Goal: Information Seeking & Learning: Learn about a topic

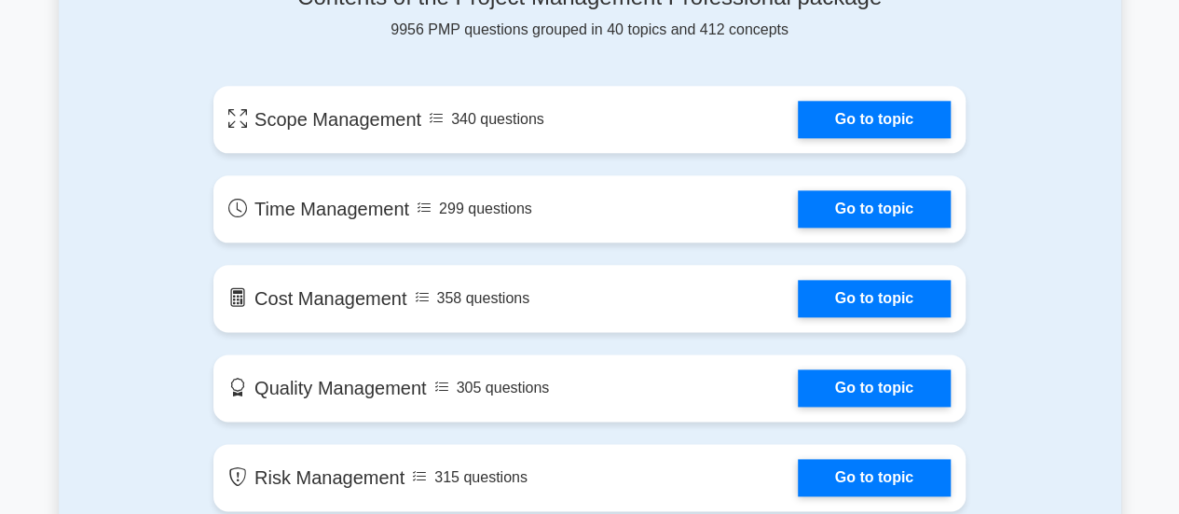
scroll to position [1039, 0]
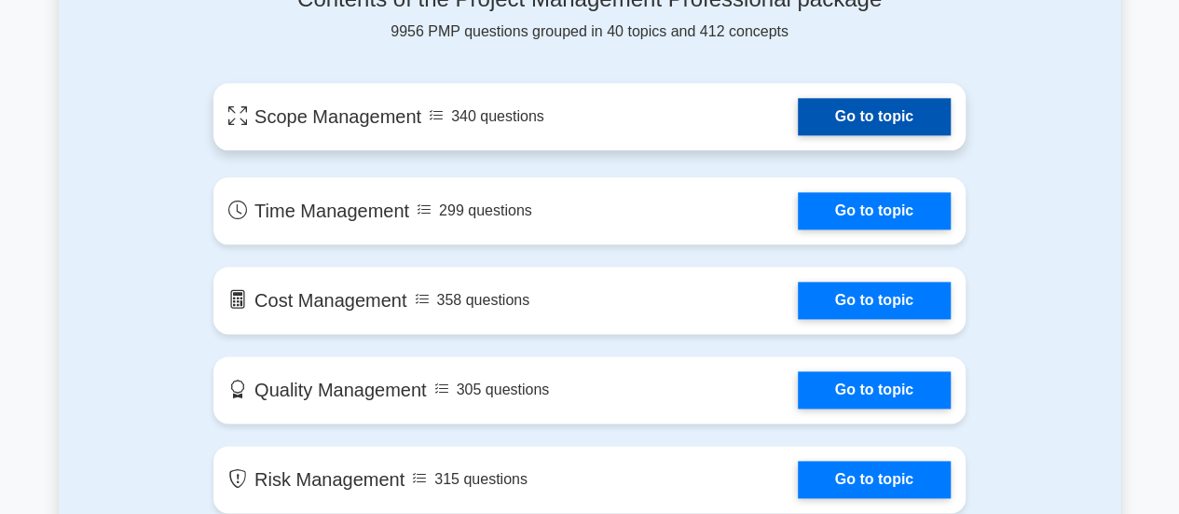
click at [876, 116] on link "Go to topic" at bounding box center [874, 116] width 153 height 37
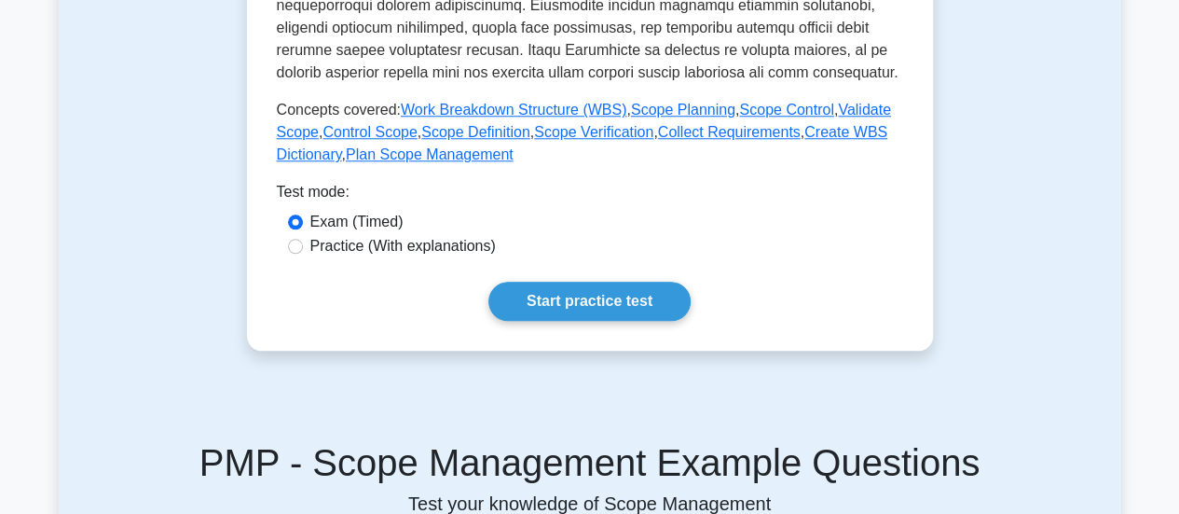
scroll to position [834, 0]
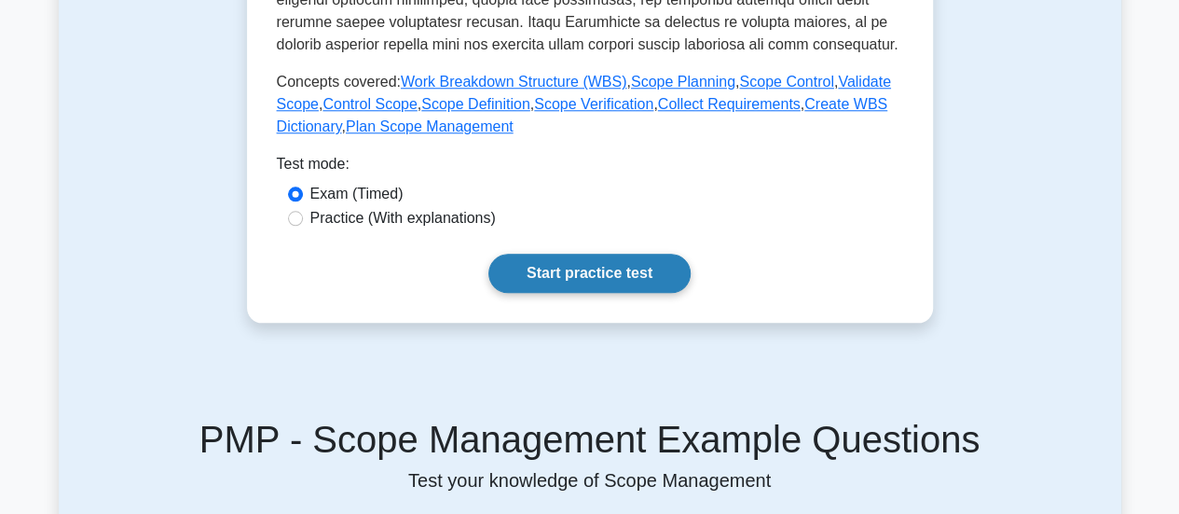
click at [623, 270] on link "Start practice test" at bounding box center [589, 273] width 202 height 39
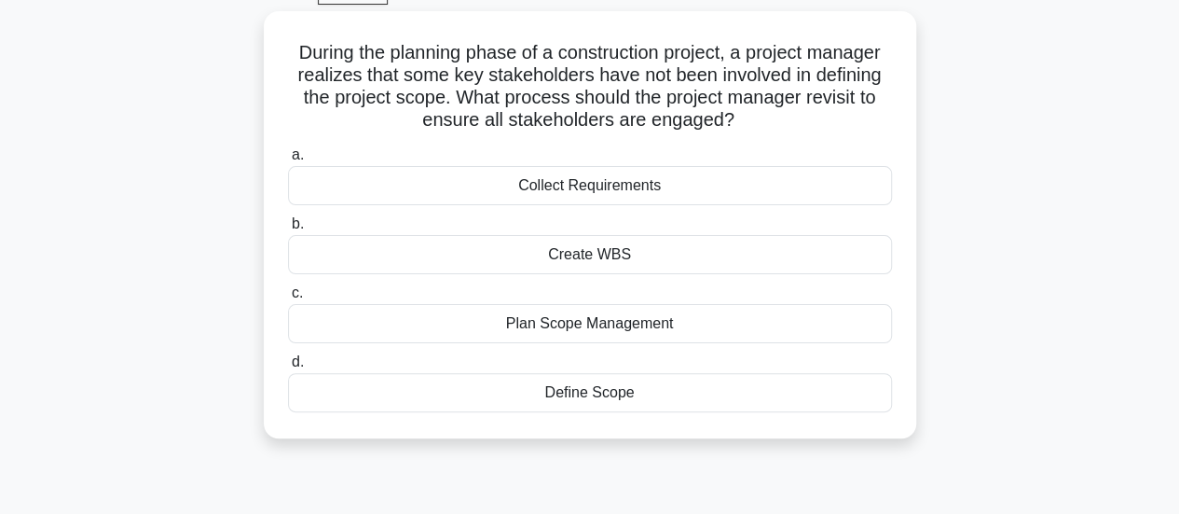
scroll to position [99, 0]
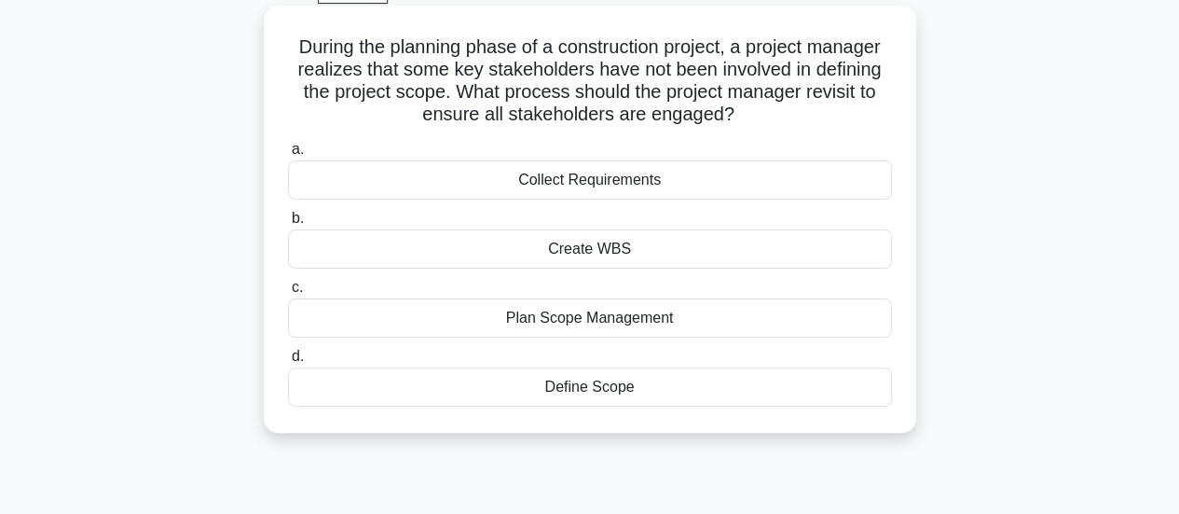
click at [576, 184] on div "Collect Requirements" at bounding box center [590, 179] width 604 height 39
click at [288, 156] on input "a. Collect Requirements" at bounding box center [288, 150] width 0 height 12
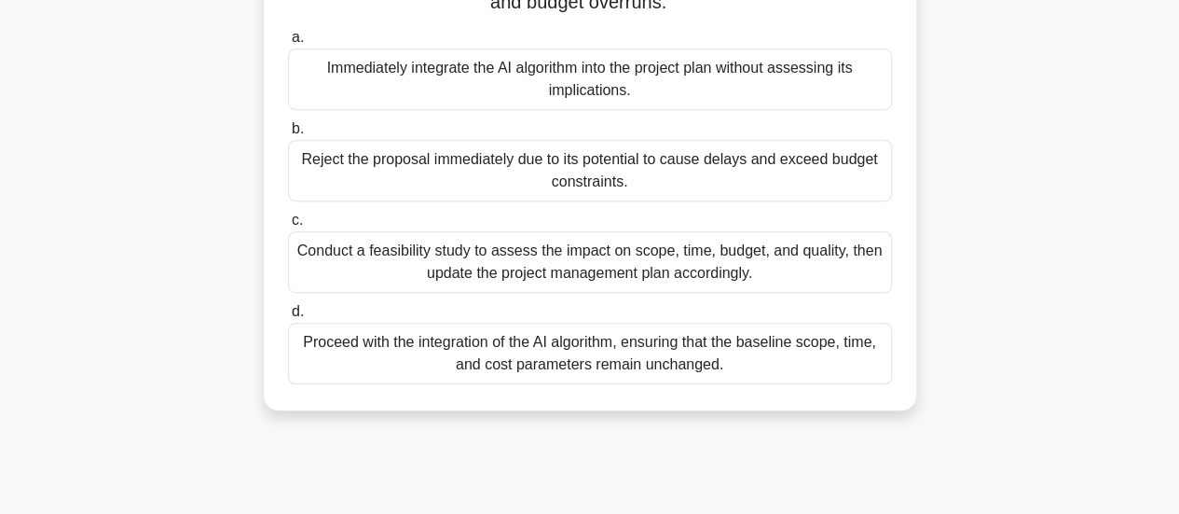
scroll to position [456, 0]
click at [489, 275] on div "Conduct a feasibility study to assess the impact on scope, time, budget, and qu…" at bounding box center [590, 263] width 604 height 62
click at [288, 227] on input "c. Conduct a feasibility study to assess the impact on scope, time, budget, and…" at bounding box center [288, 221] width 0 height 12
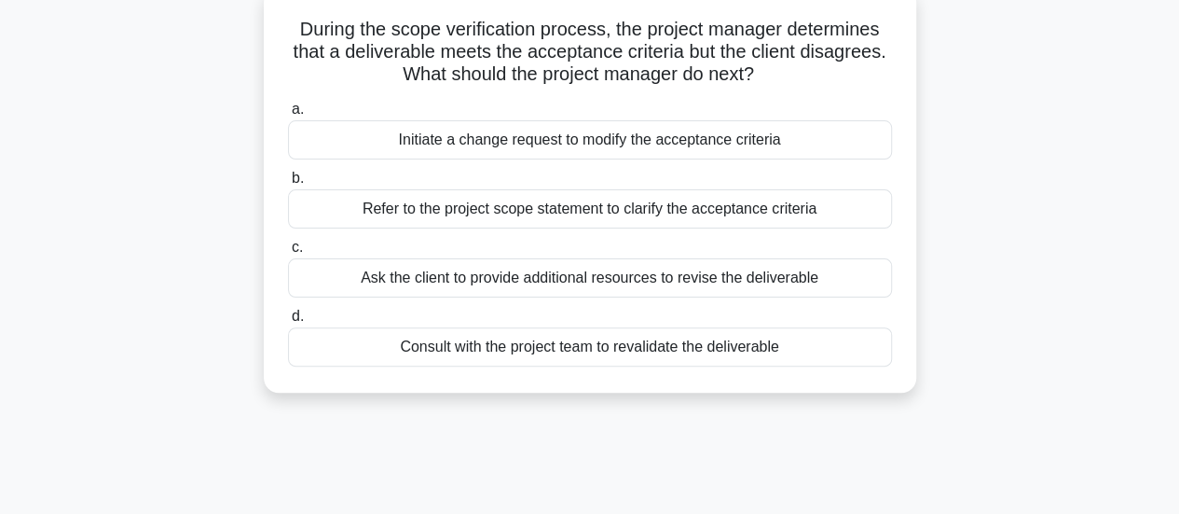
scroll to position [0, 0]
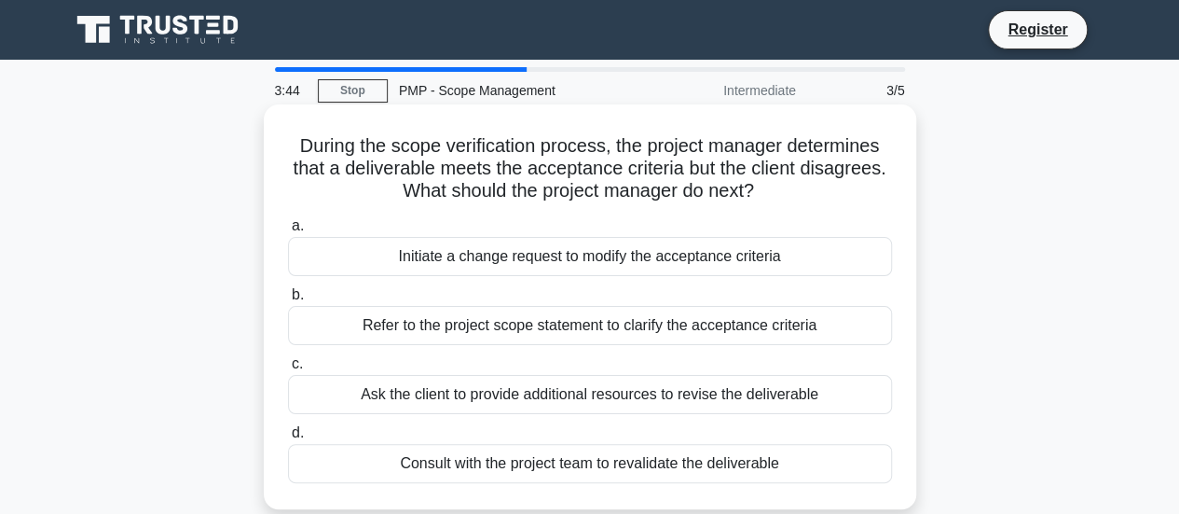
click at [496, 396] on div "Ask the client to provide additional resources to revise the deliverable" at bounding box center [590, 394] width 604 height 39
click at [288, 370] on input "c. Ask the client to provide additional resources to revise the deliverable" at bounding box center [288, 364] width 0 height 12
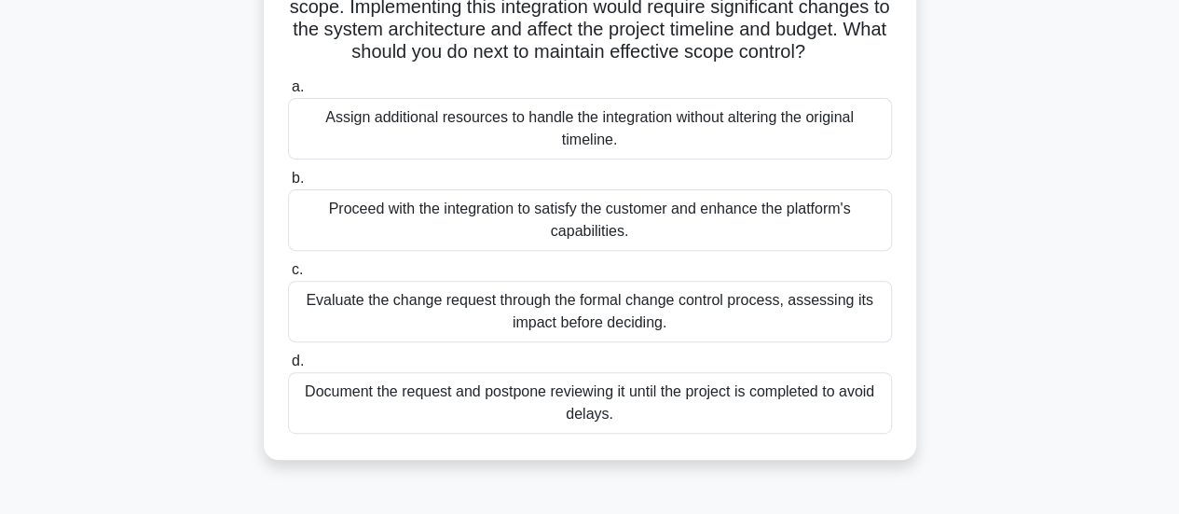
scroll to position [205, 0]
click at [488, 331] on div "Evaluate the change request through the formal change control process, assessin…" at bounding box center [590, 312] width 604 height 62
click at [288, 277] on input "c. Evaluate the change request through the formal change control process, asses…" at bounding box center [288, 271] width 0 height 12
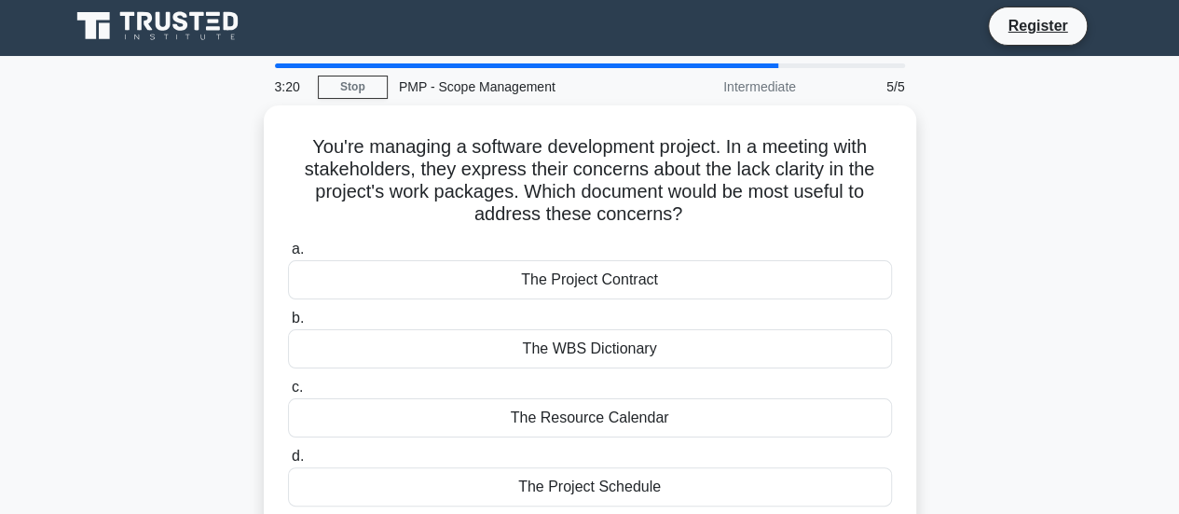
scroll to position [0, 0]
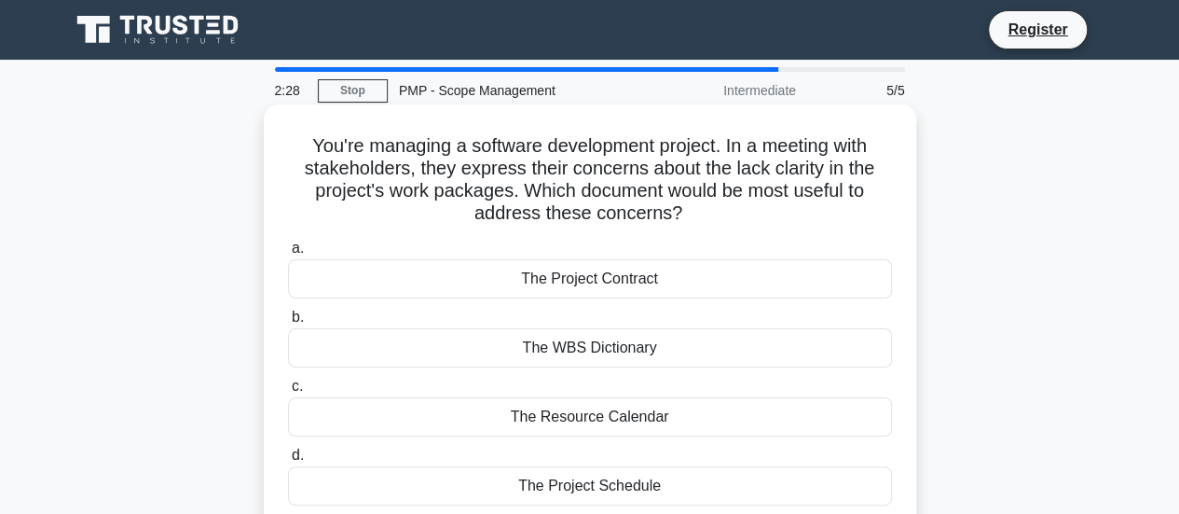
click at [600, 486] on div "The Project Schedule" at bounding box center [590, 485] width 604 height 39
click at [288, 461] on input "d. The Project Schedule" at bounding box center [288, 455] width 0 height 12
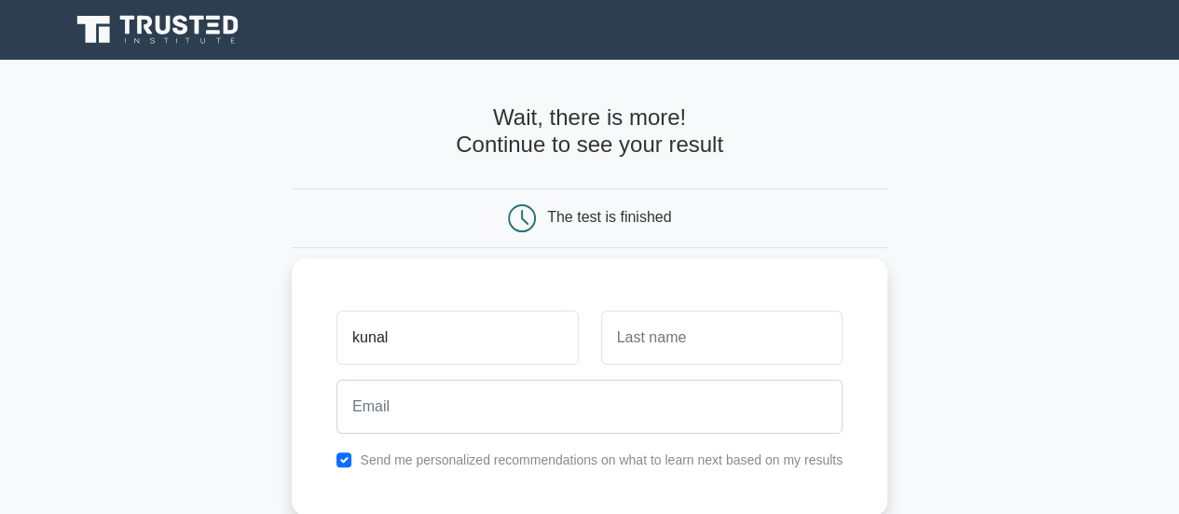
type input "kunal"
click at [674, 350] on input "text" at bounding box center [721, 337] width 241 height 54
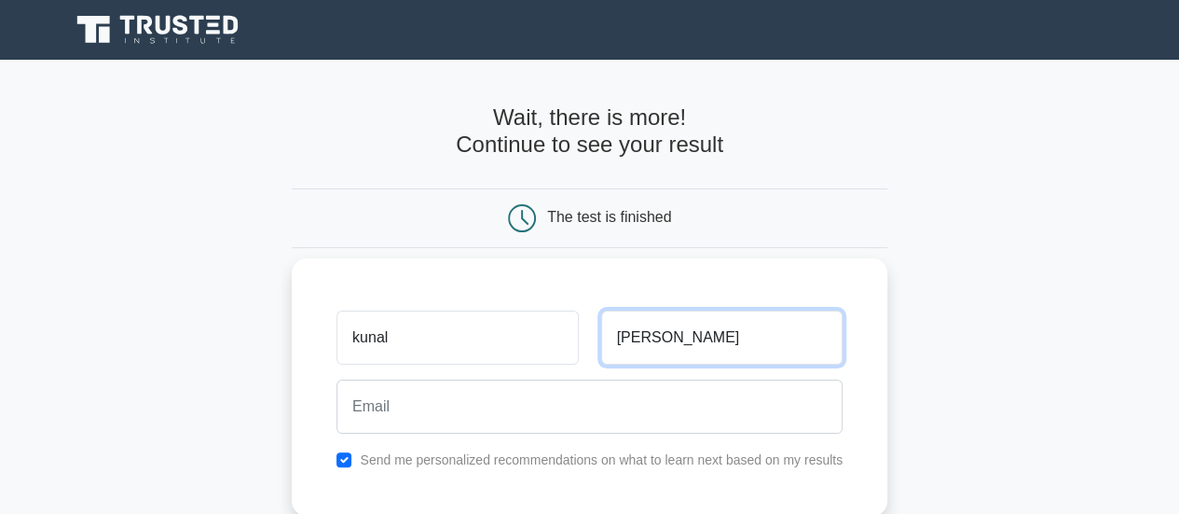
type input "sharma"
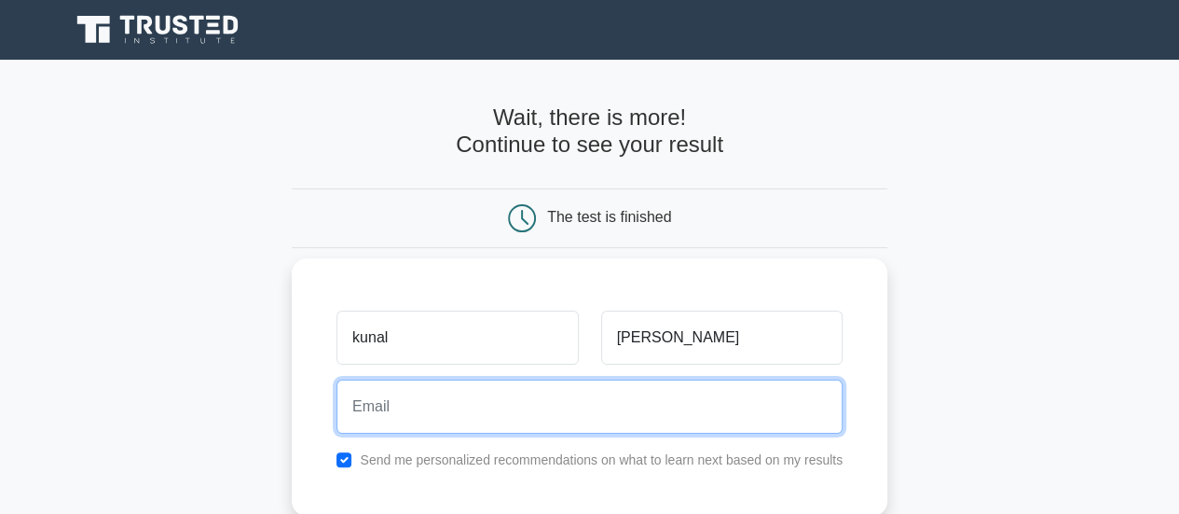
click at [456, 402] on input "email" at bounding box center [589, 406] width 506 height 54
type input "kunal76matulya@gmail.com"
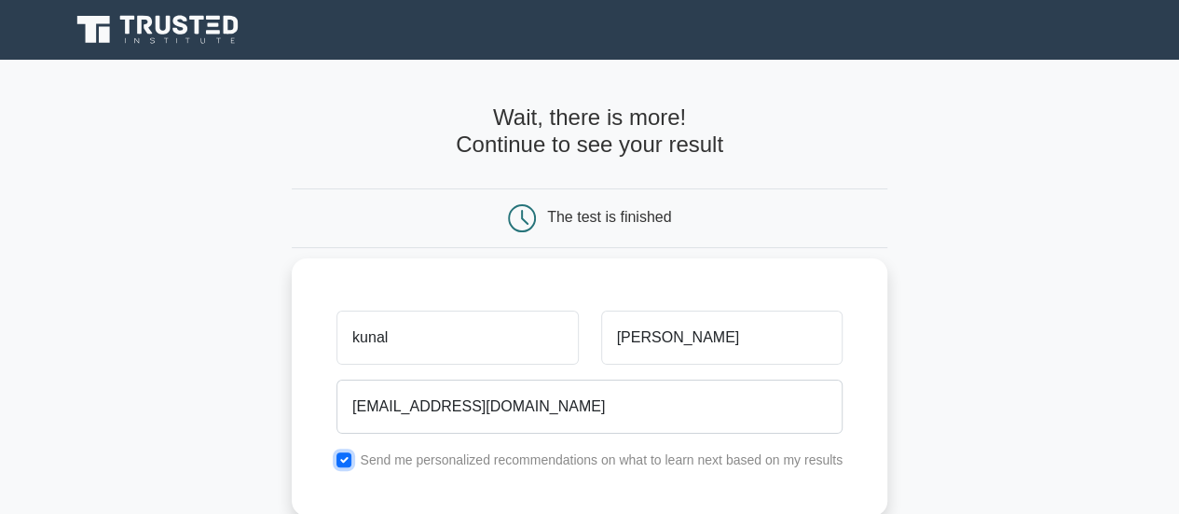
click at [348, 463] on input "checkbox" at bounding box center [343, 459] width 15 height 15
checkbox input "false"
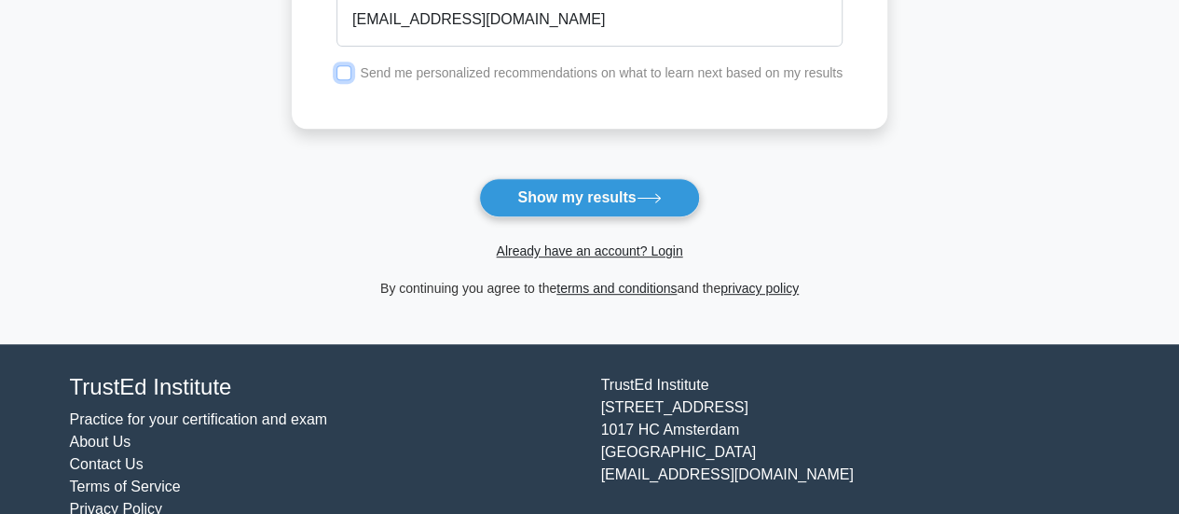
scroll to position [384, 0]
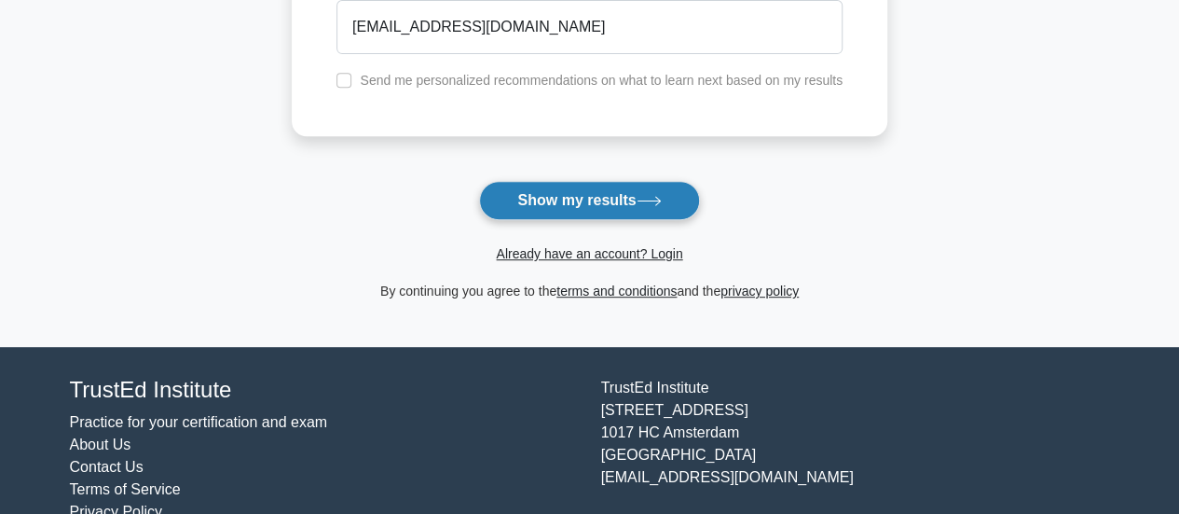
click at [582, 200] on button "Show my results" at bounding box center [589, 200] width 220 height 39
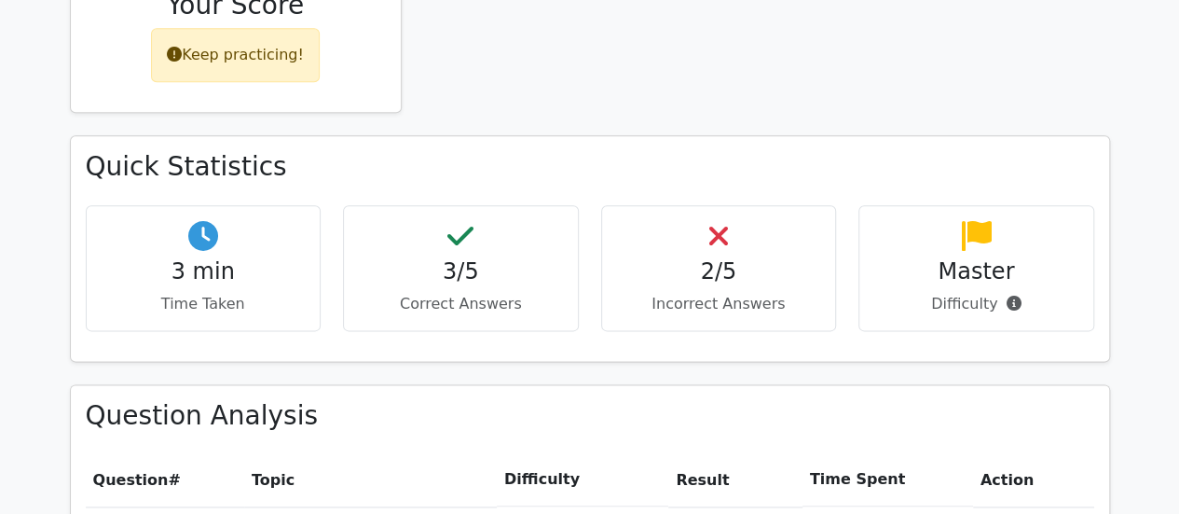
scroll to position [1020, 0]
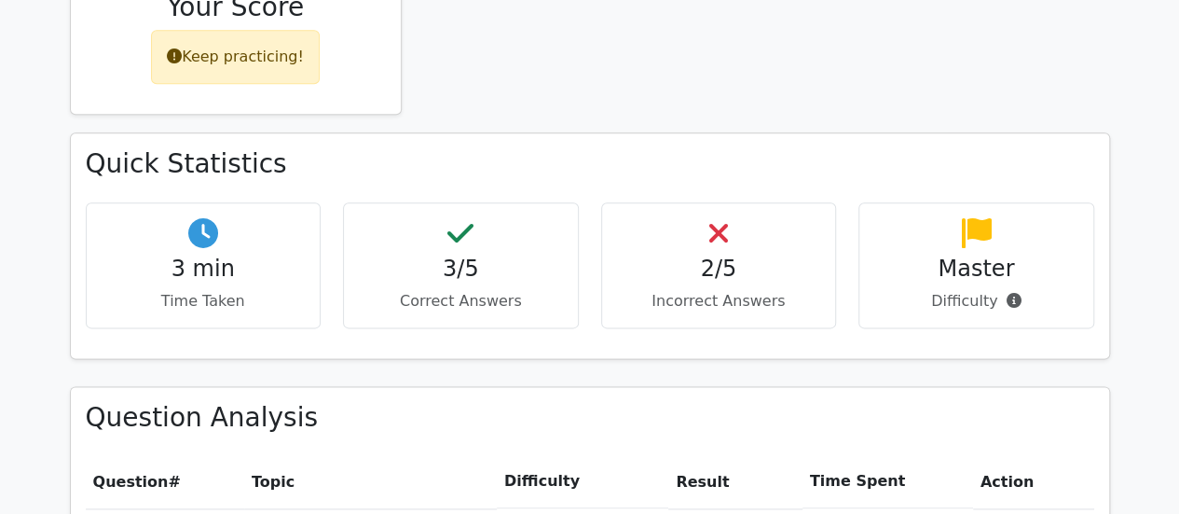
click at [464, 255] on h4 "3/5" at bounding box center [461, 268] width 204 height 27
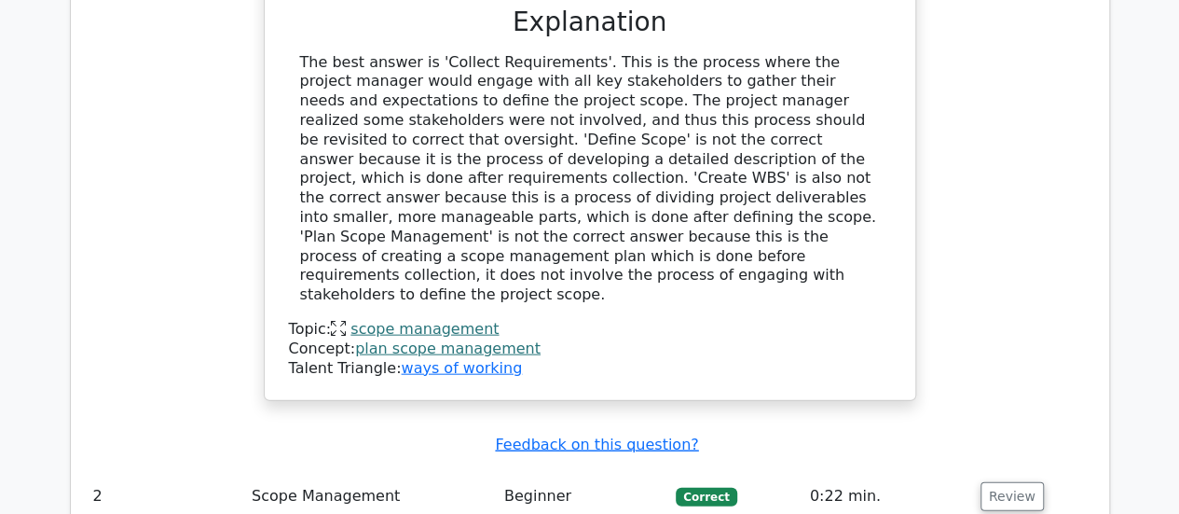
scroll to position [1967, 0]
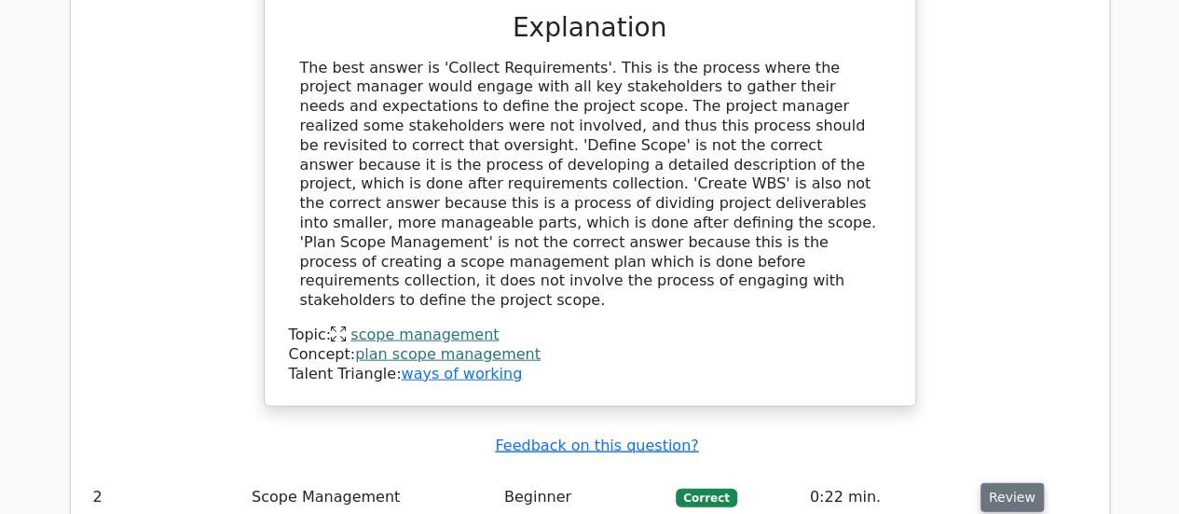
click at [1011, 483] on button "Review" at bounding box center [1012, 497] width 63 height 29
click at [1002, 483] on button "Review" at bounding box center [1012, 497] width 63 height 29
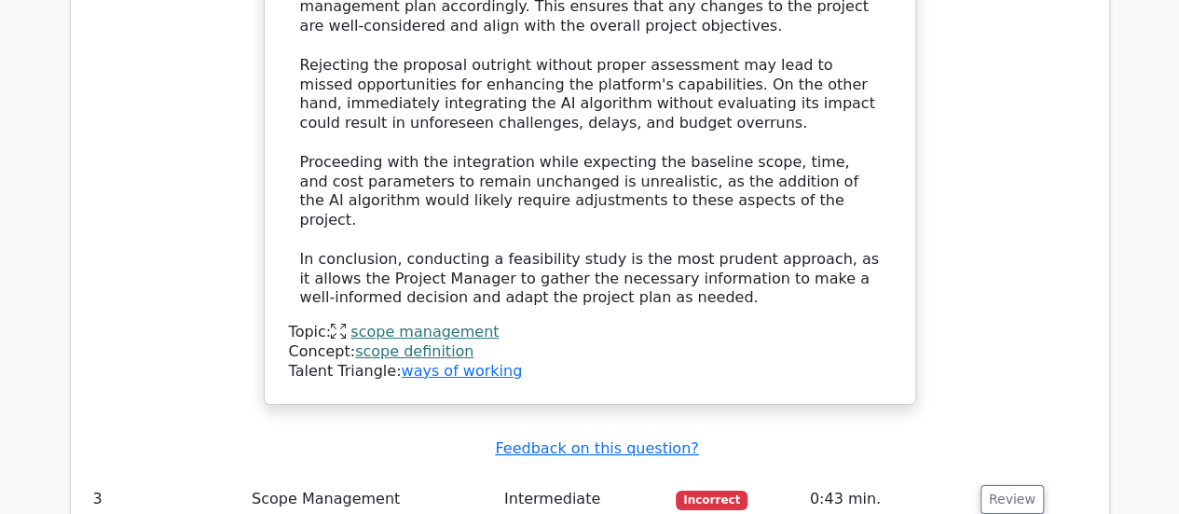
scroll to position [3440, 0]
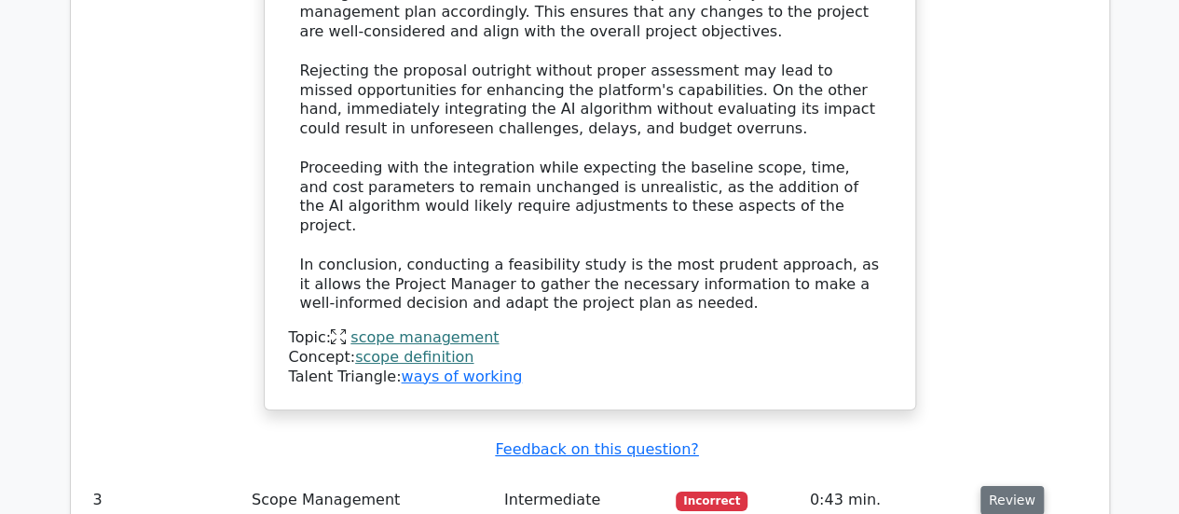
click at [997, 486] on button "Review" at bounding box center [1012, 500] width 63 height 29
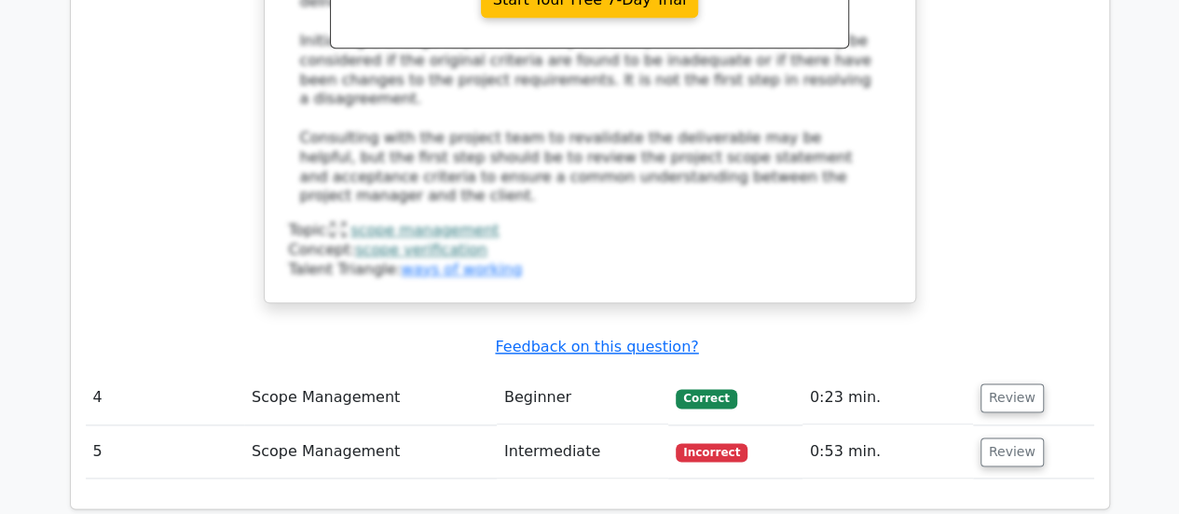
scroll to position [4530, 0]
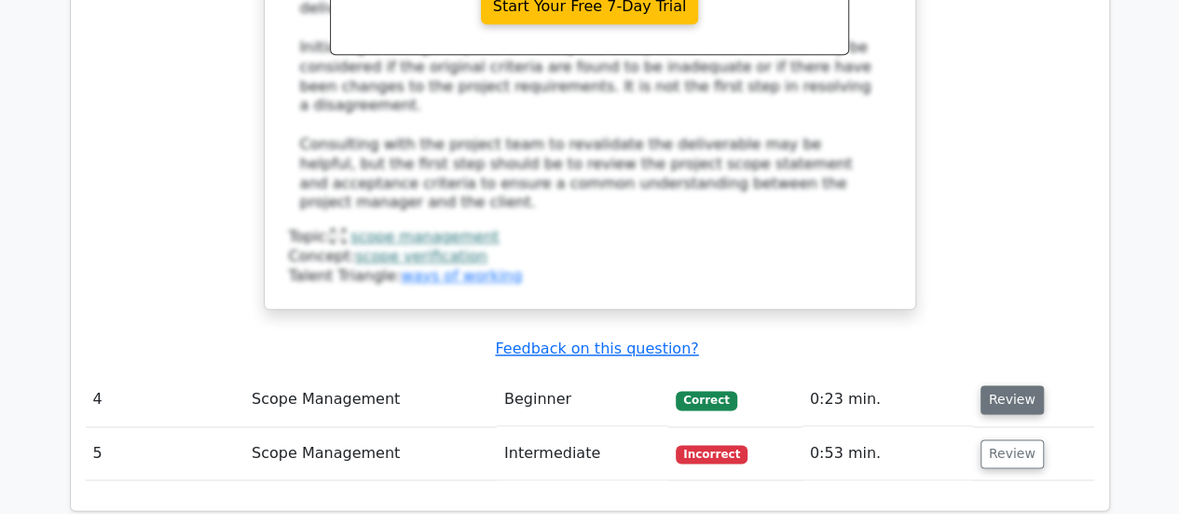
click at [994, 385] on button "Review" at bounding box center [1012, 399] width 63 height 29
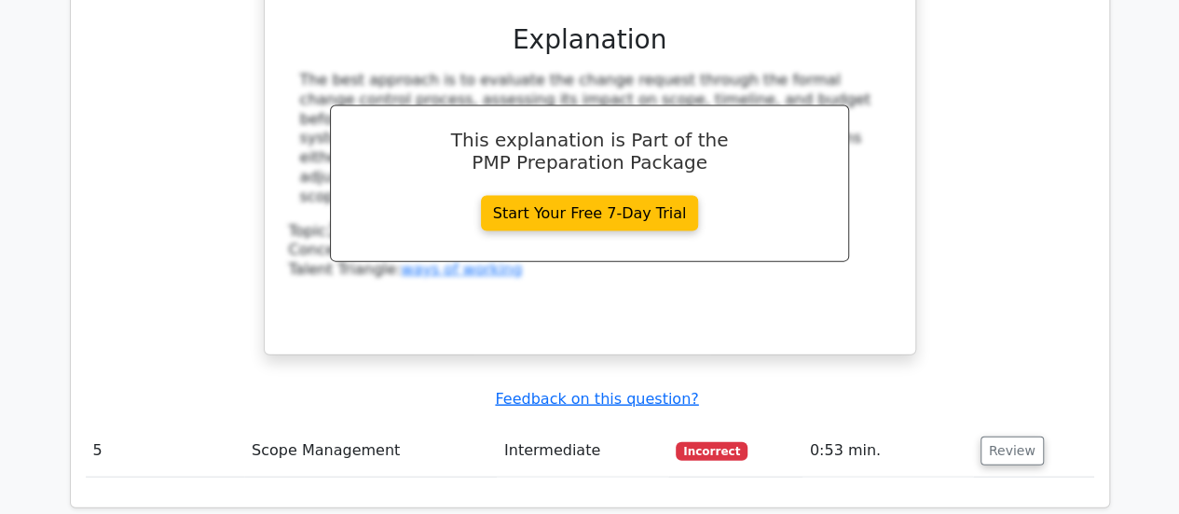
scroll to position [5496, 0]
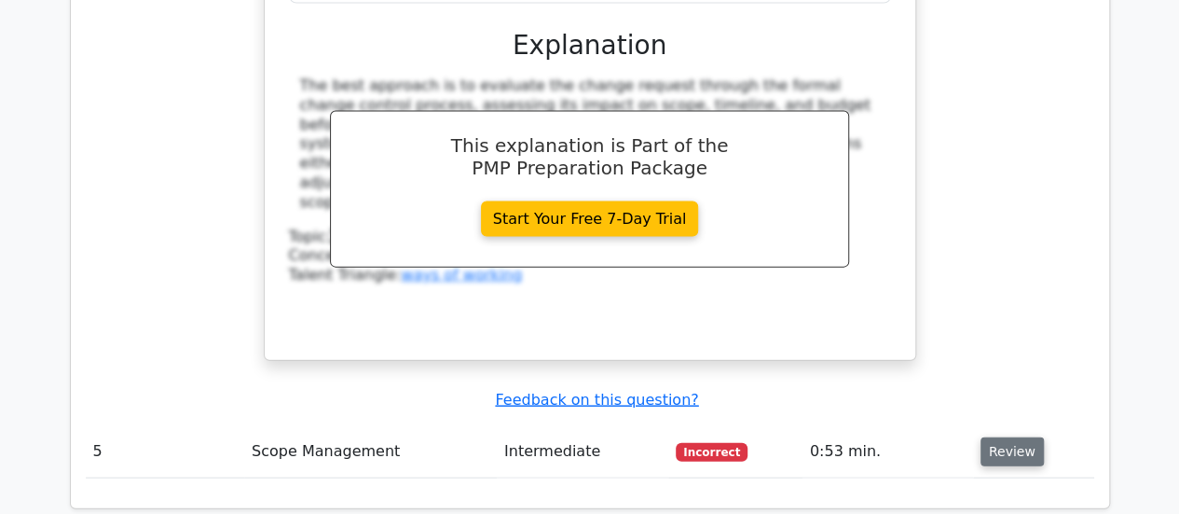
click at [1001, 437] on button "Review" at bounding box center [1012, 451] width 63 height 29
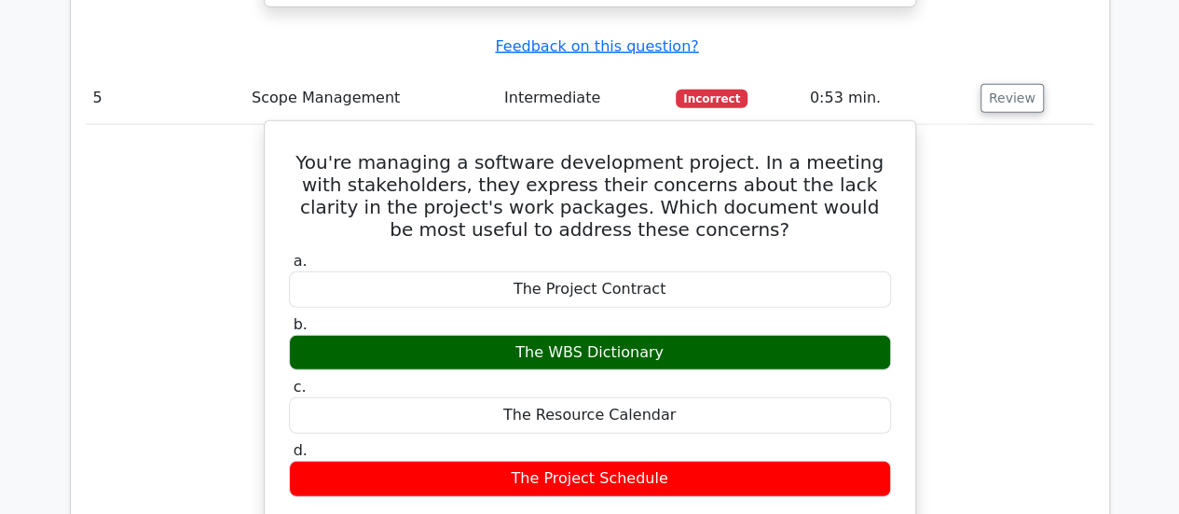
scroll to position [5758, 0]
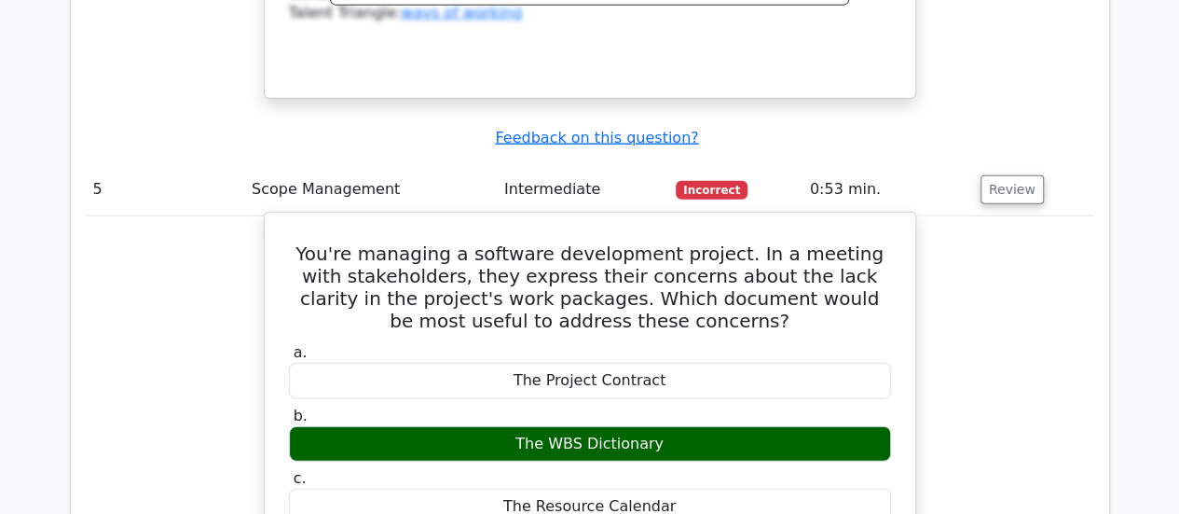
drag, startPoint x: 657, startPoint y: 168, endPoint x: 575, endPoint y: 169, distance: 82.0
click at [575, 426] on div "The WBS Dictionary" at bounding box center [590, 444] width 602 height 36
click at [661, 488] on div "The Resource Calendar" at bounding box center [590, 506] width 602 height 36
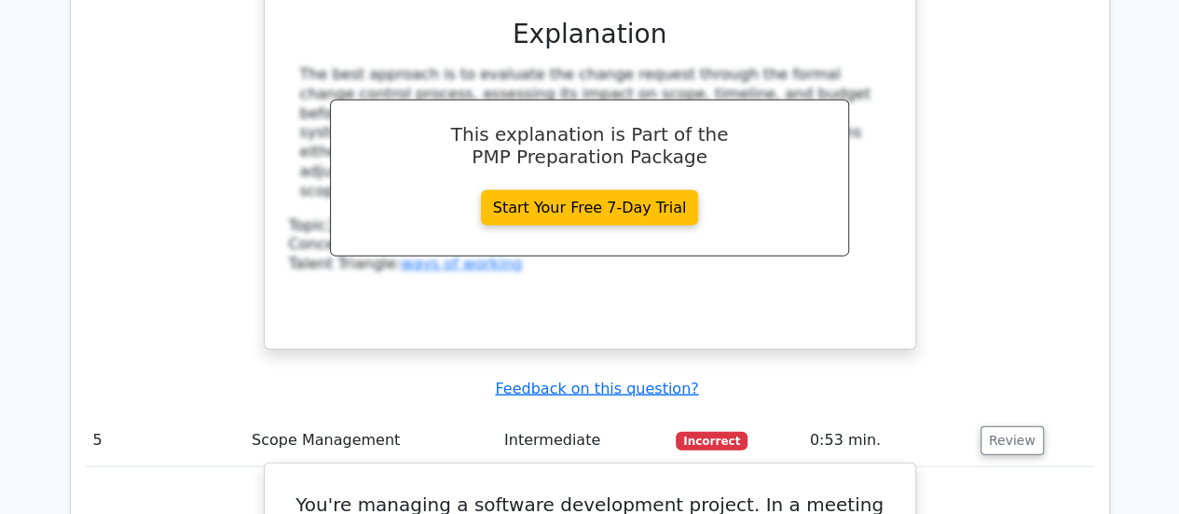
scroll to position [5378, 0]
